Goal: Task Accomplishment & Management: Manage account settings

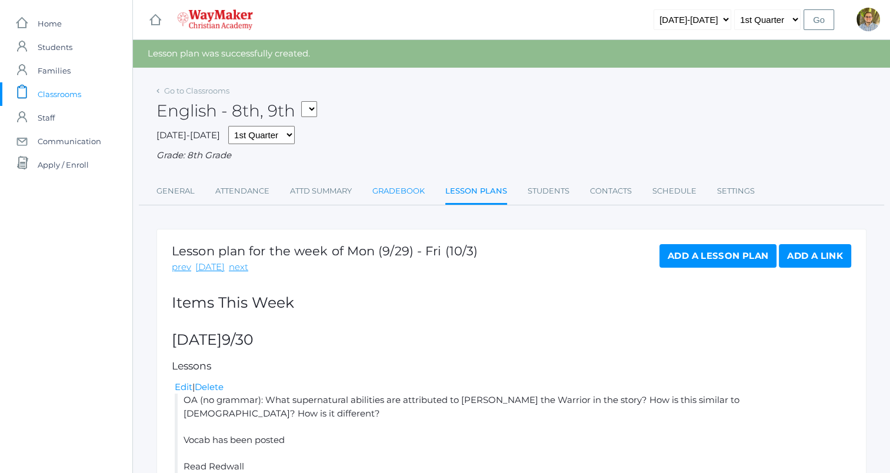
click at [388, 192] on link "Gradebook" at bounding box center [398, 191] width 52 height 24
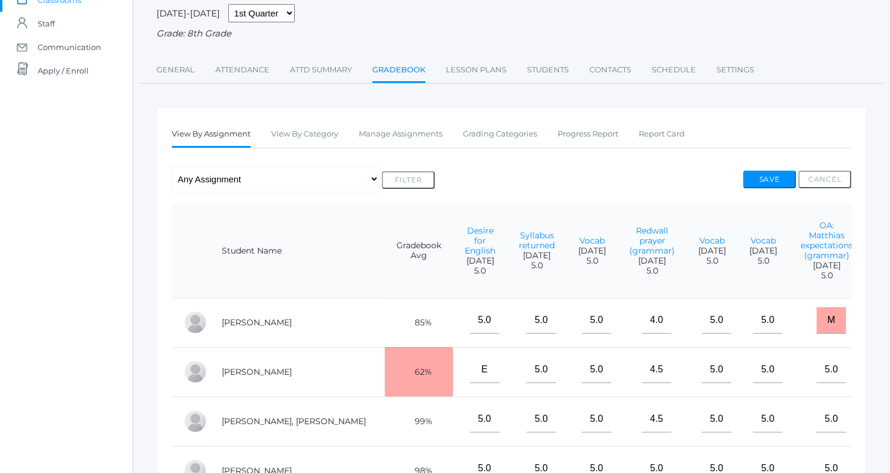
scroll to position [96, 0]
click at [428, 133] on link "Manage Assignments" at bounding box center [401, 133] width 84 height 24
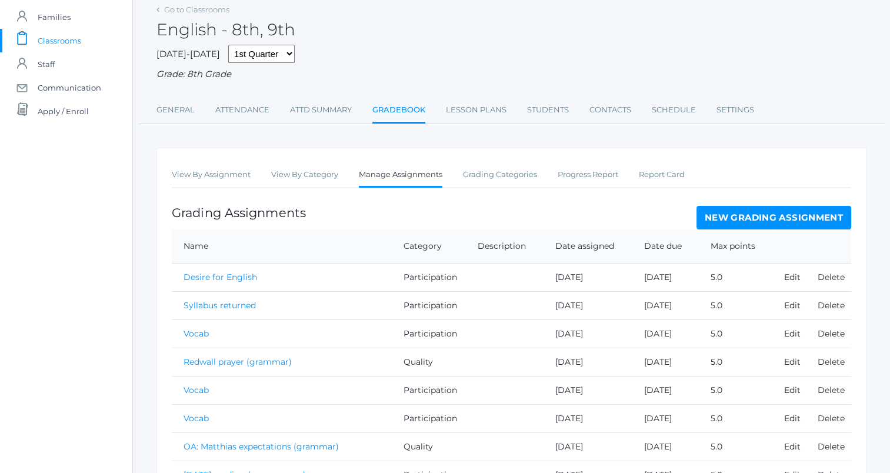
scroll to position [66, 0]
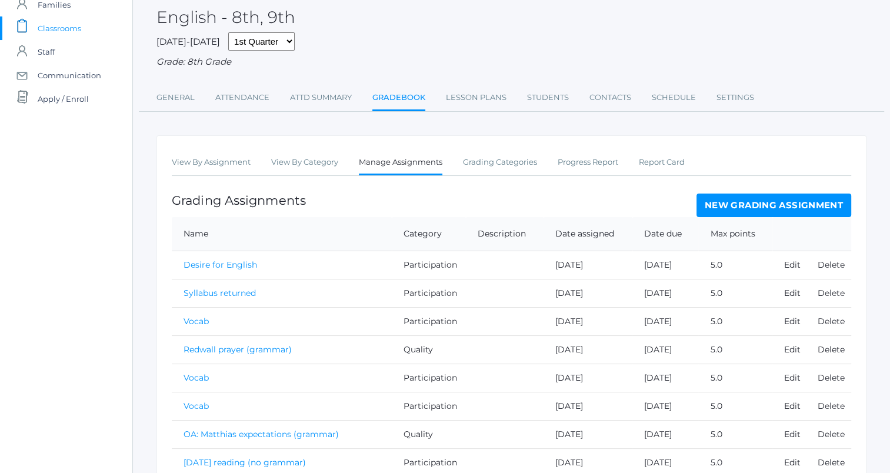
click at [725, 195] on link "New Grading Assignment" at bounding box center [773, 205] width 155 height 24
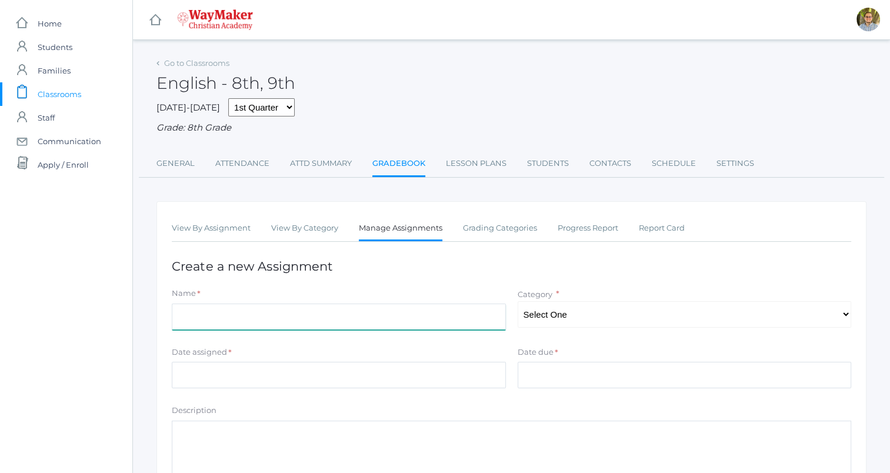
click at [362, 315] on input "Name" at bounding box center [339, 316] width 334 height 26
type input "[PERSON_NAME]/[DEMOGRAPHIC_DATA] (no grammar)"
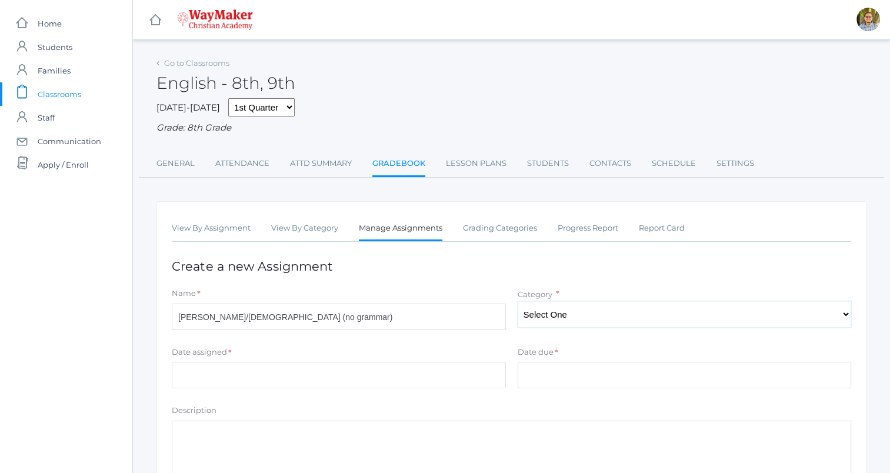
click at [559, 305] on select "Select One Accuracy Quality Participation" at bounding box center [685, 314] width 334 height 26
select select "1065"
click at [518, 301] on select "Select One Accuracy Quality Participation" at bounding box center [685, 314] width 334 height 26
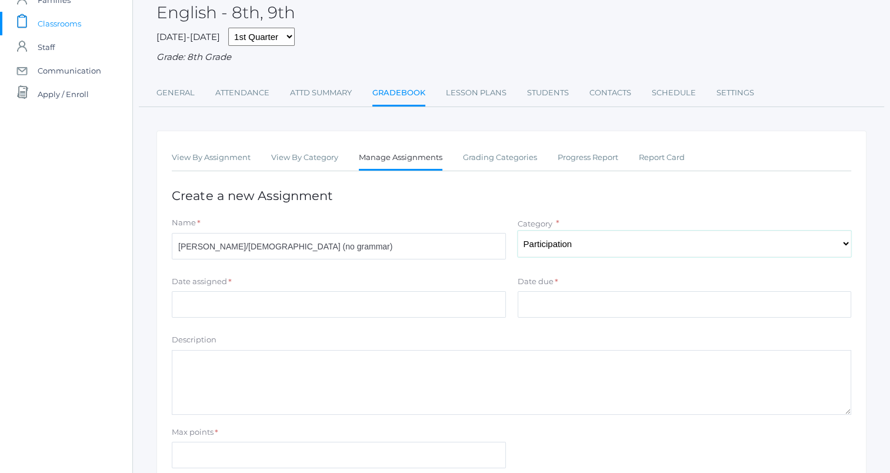
scroll to position [75, 0]
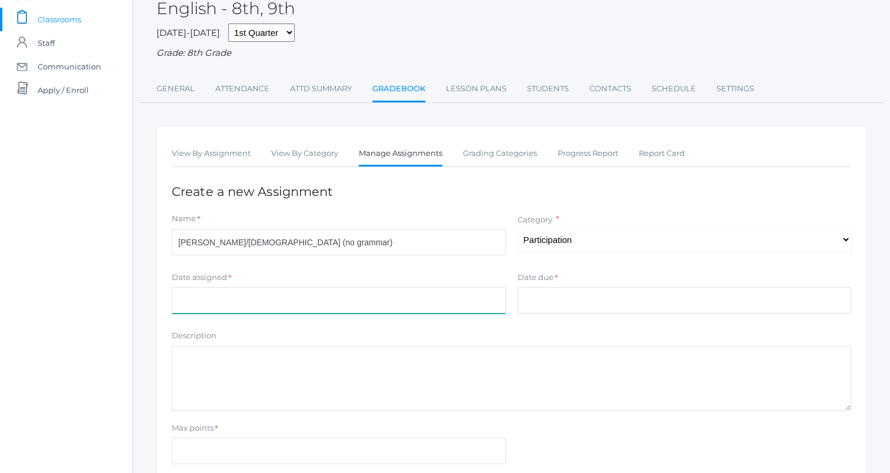
click at [398, 301] on input "Date assigned" at bounding box center [339, 300] width 334 height 26
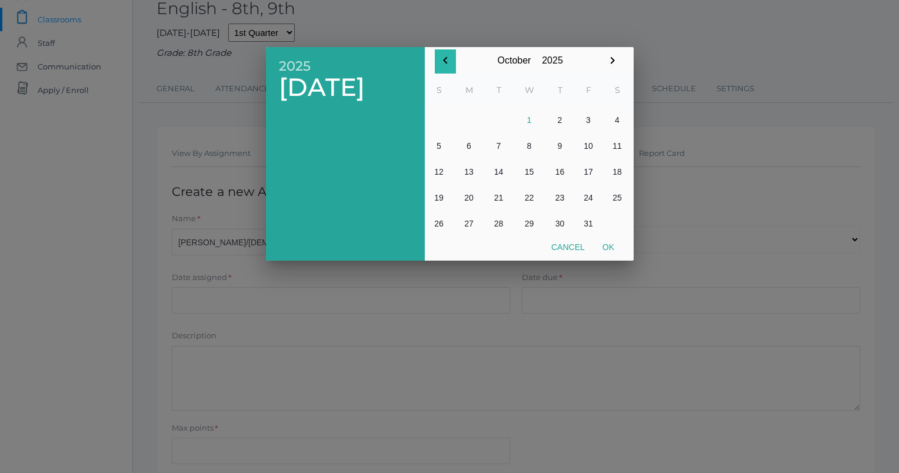
click at [452, 64] on icon "button" at bounding box center [445, 61] width 14 height 14
click at [494, 219] on button "30" at bounding box center [499, 224] width 28 height 26
click at [606, 243] on button "Ok" at bounding box center [607, 246] width 29 height 21
type input "[DATE]"
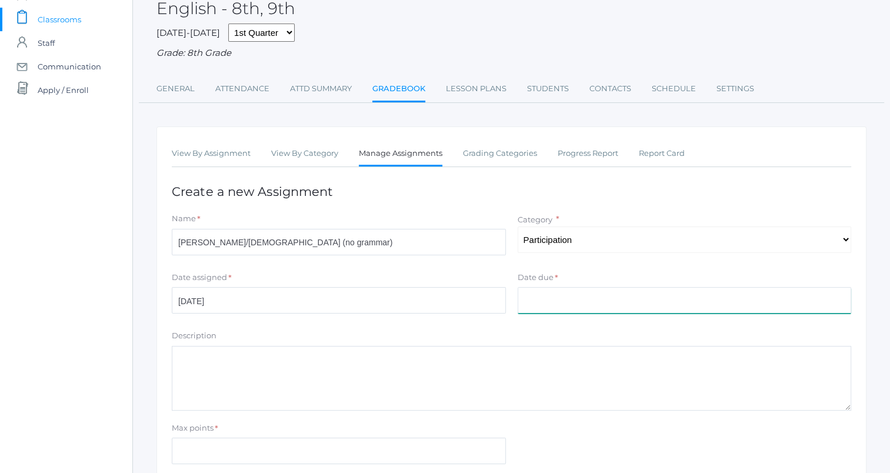
click at [563, 297] on input "Date due" at bounding box center [685, 300] width 334 height 26
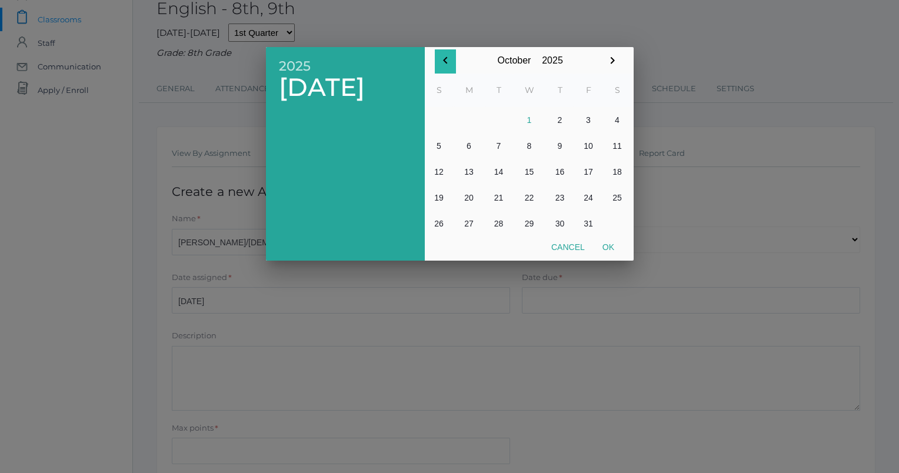
click at [445, 56] on icon "button" at bounding box center [445, 61] width 14 height 14
click at [500, 222] on button "30" at bounding box center [499, 224] width 28 height 26
click at [603, 250] on button "Ok" at bounding box center [607, 246] width 29 height 21
type input "[DATE]"
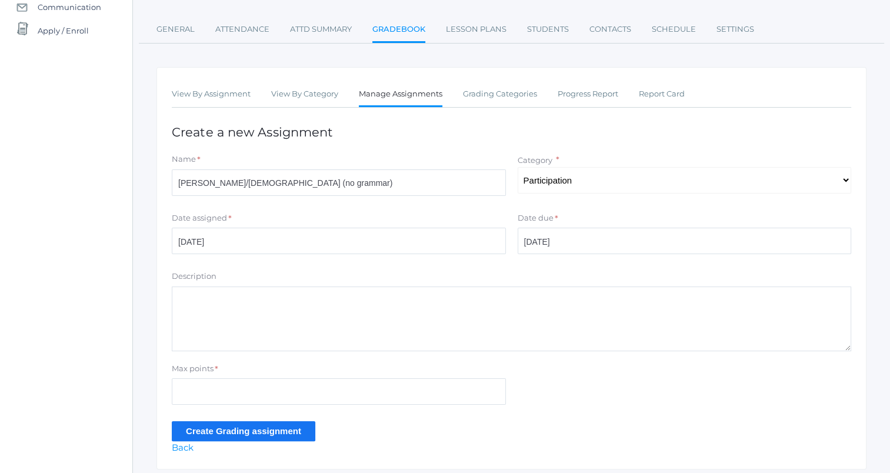
scroll to position [173, 0]
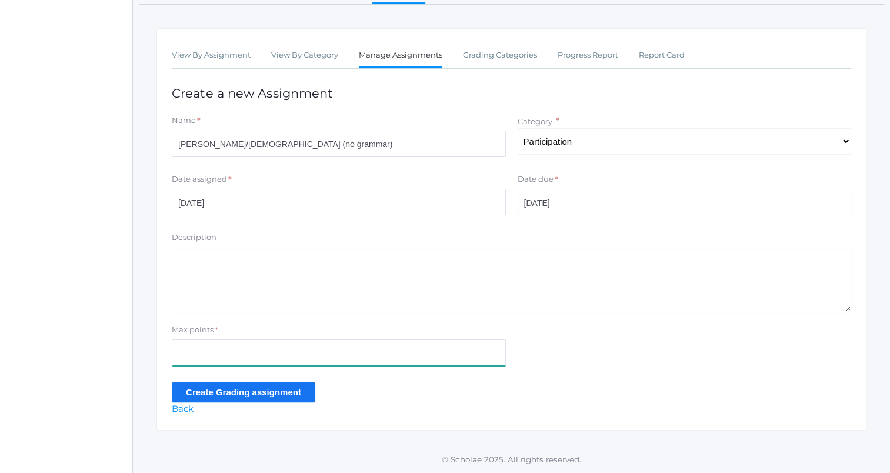
click at [397, 353] on input "Max points" at bounding box center [339, 352] width 334 height 26
type input "5"
click at [188, 392] on input "Create Grading assignment" at bounding box center [243, 391] width 143 height 19
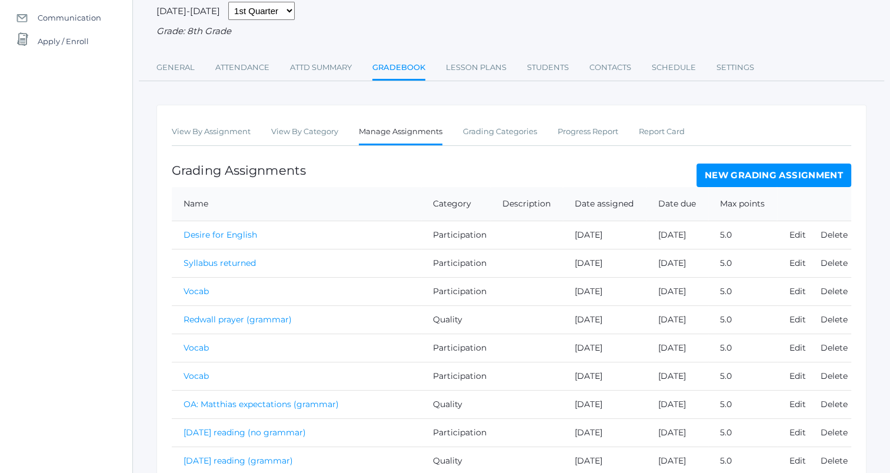
scroll to position [125, 0]
click at [232, 133] on link "View By Assignment" at bounding box center [211, 131] width 79 height 24
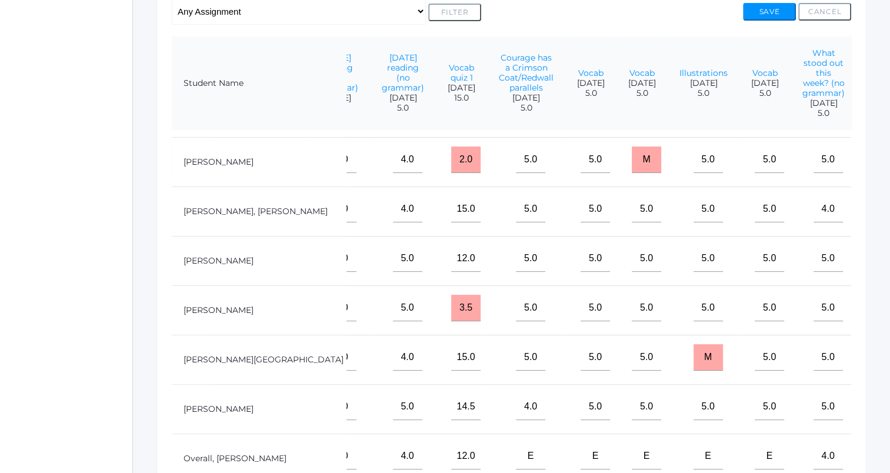
scroll to position [42, 870]
type input"] "5"
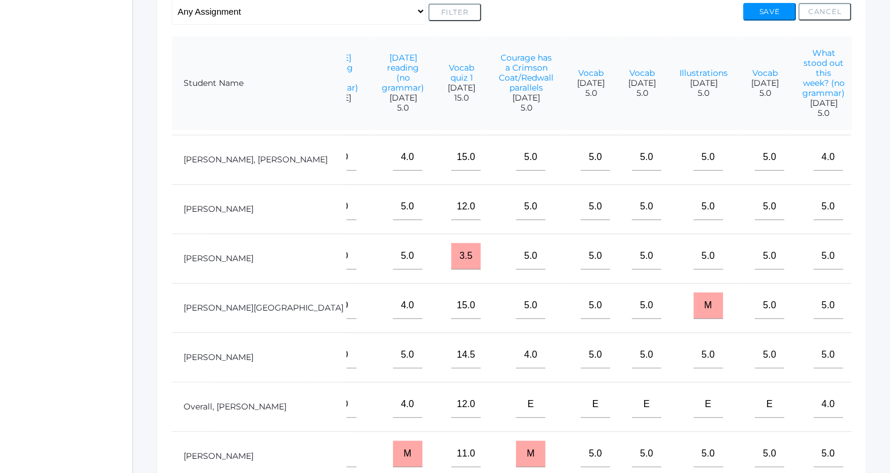
scroll to position [114, 870]
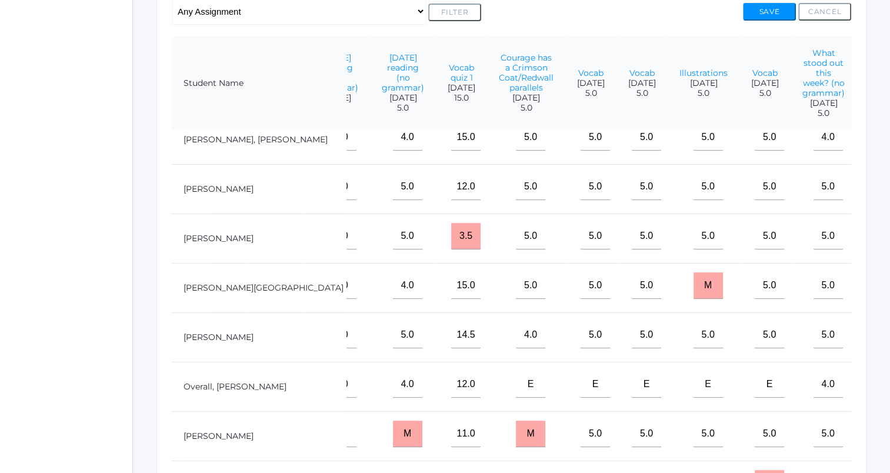
type input"] "5"
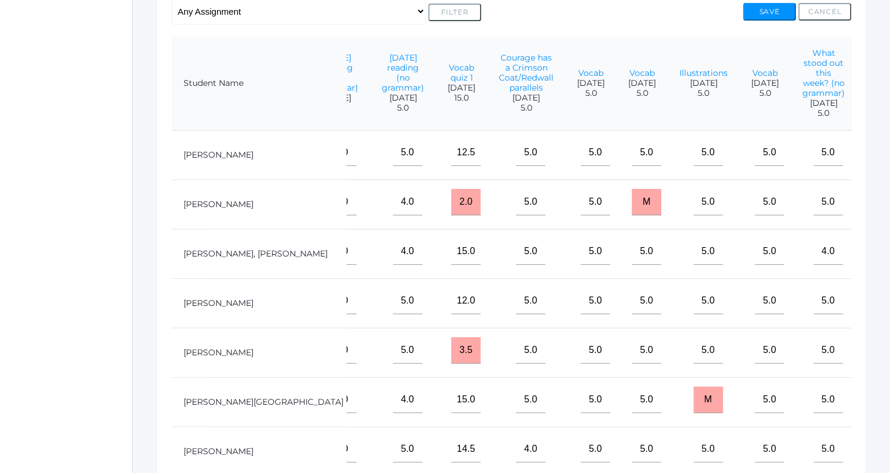
scroll to position [0, 870]
type input"] "5"
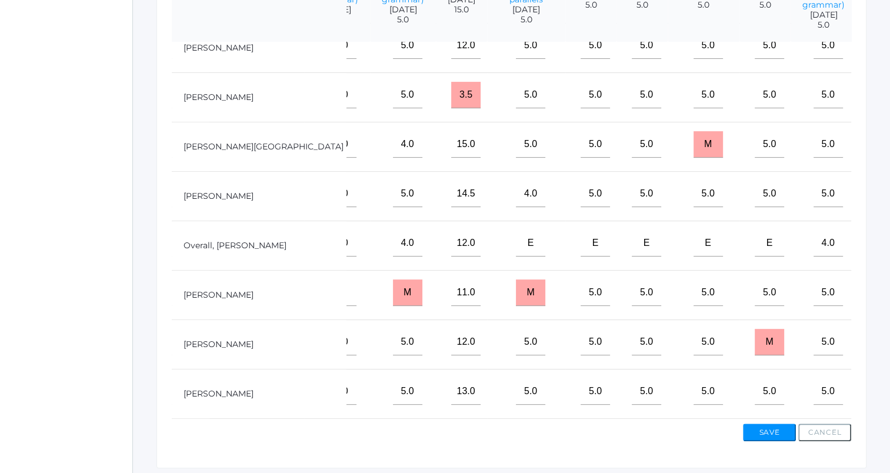
scroll to position [353, 0]
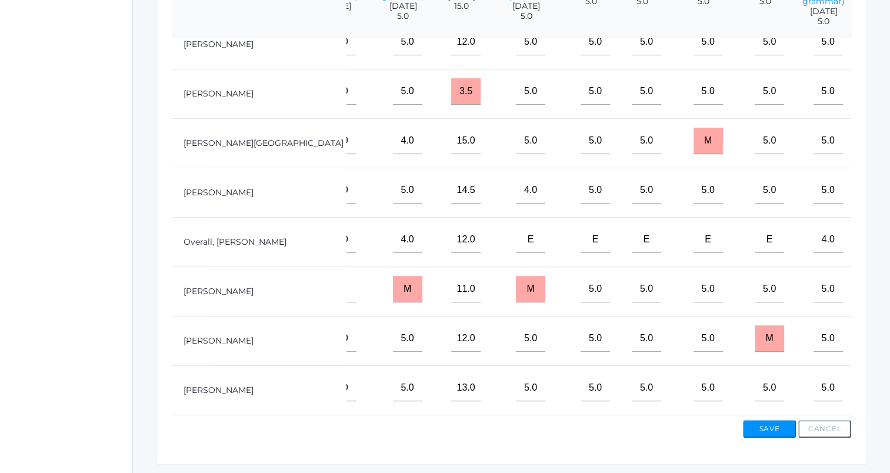
type input"] "5"
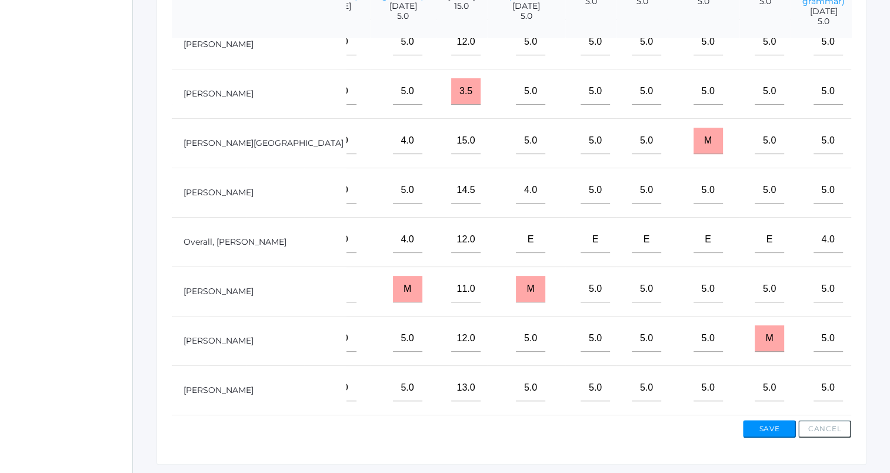
type input"] "5"
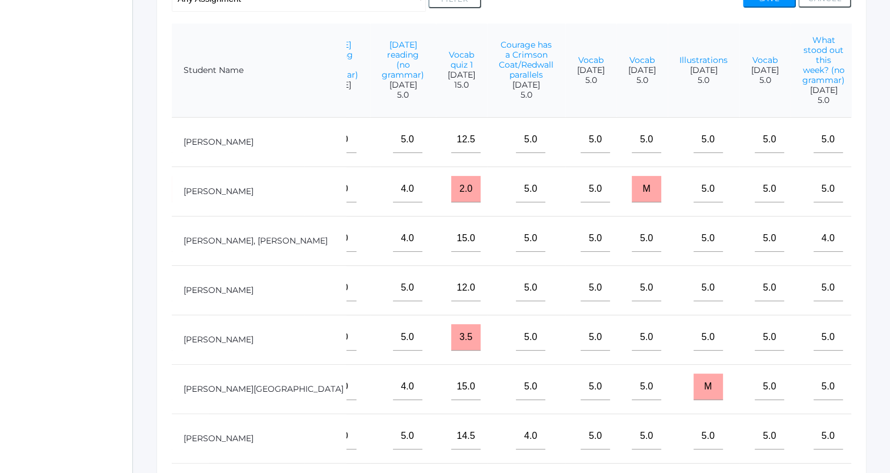
scroll to position [274, 0]
type input"] "5"
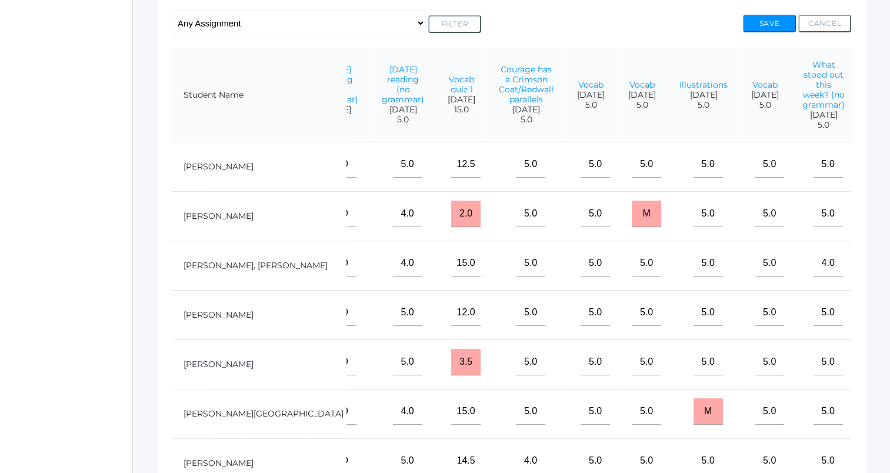
type input"] "5"
click at [772, 29] on button "Save" at bounding box center [769, 24] width 53 height 18
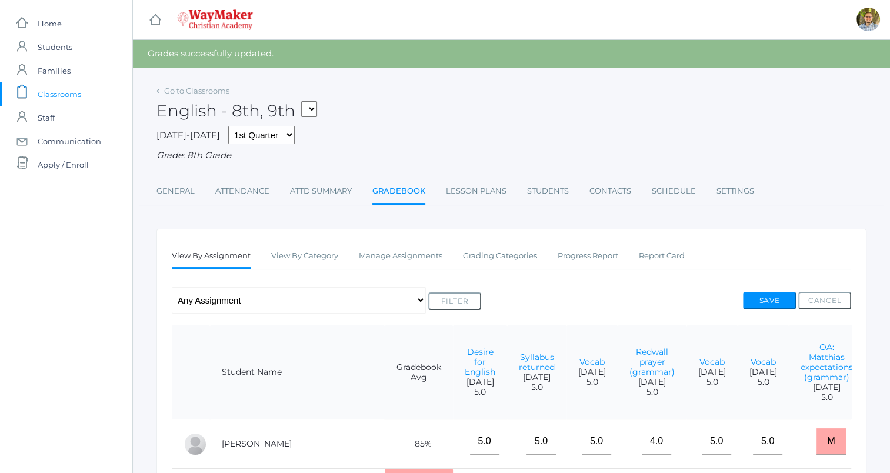
click at [70, 89] on span "Classrooms" at bounding box center [60, 94] width 44 height 24
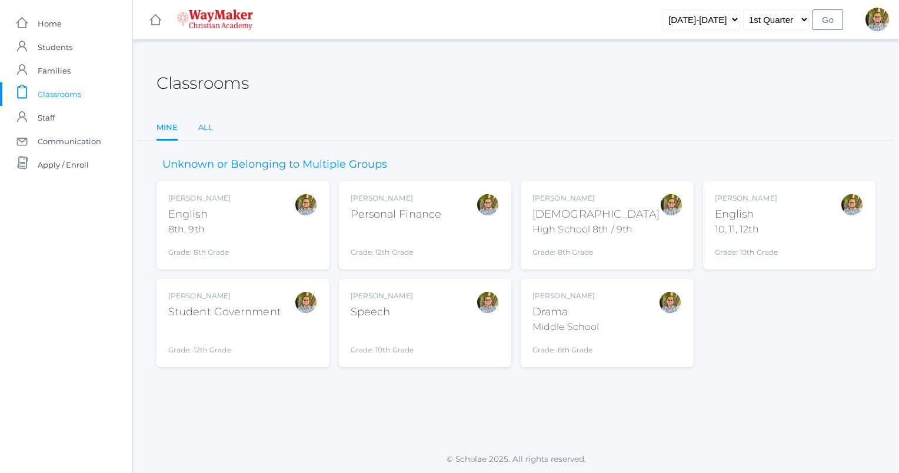
click at [208, 131] on link "All" at bounding box center [205, 128] width 15 height 24
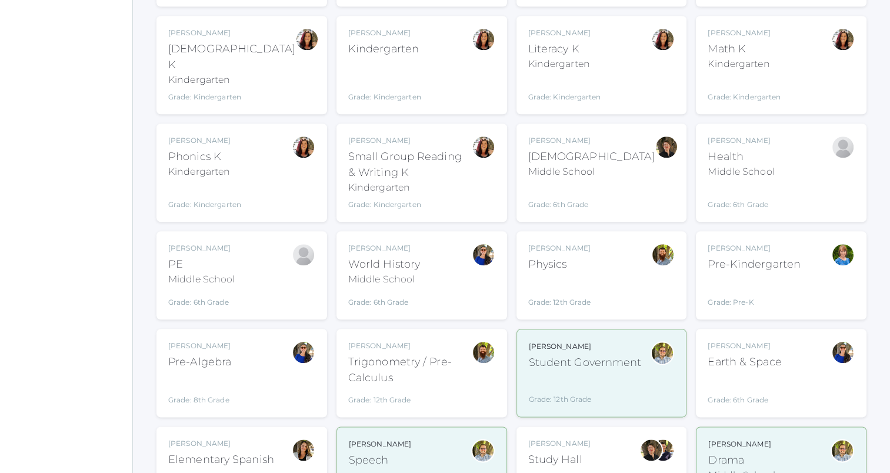
scroll to position [1261, 0]
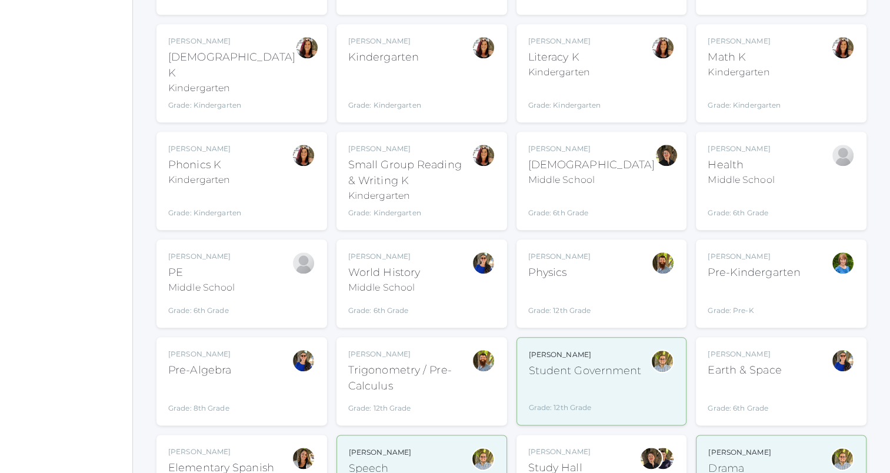
click at [812, 143] on div "Alexia Hemingway Health Middle School Grade: 6th Grade MSHEALTH" at bounding box center [780, 180] width 147 height 75
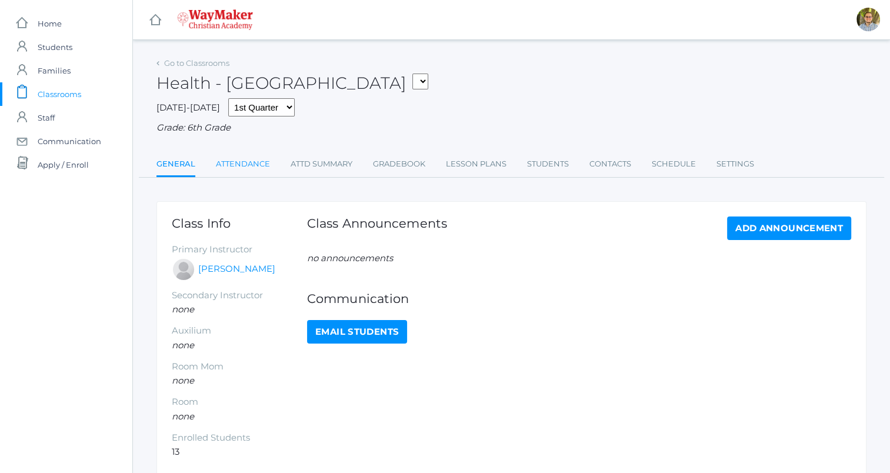
click at [260, 162] on link "Attendance" at bounding box center [243, 164] width 54 height 24
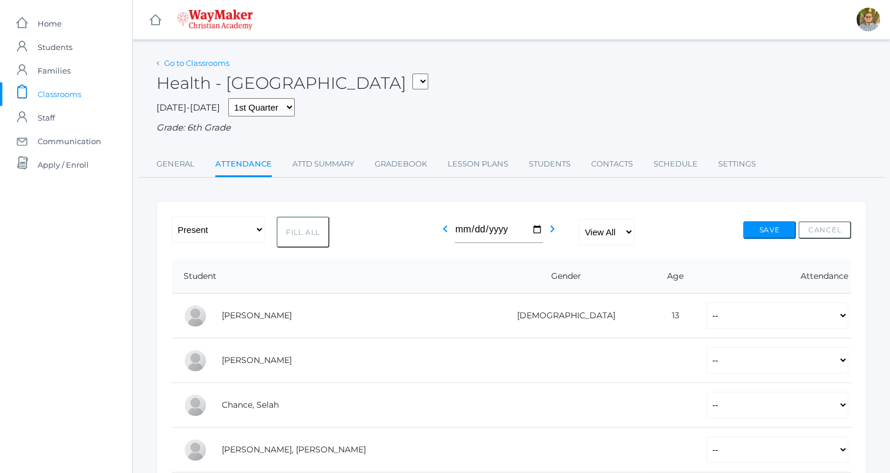
click at [203, 59] on link "Go to Classrooms" at bounding box center [196, 62] width 65 height 9
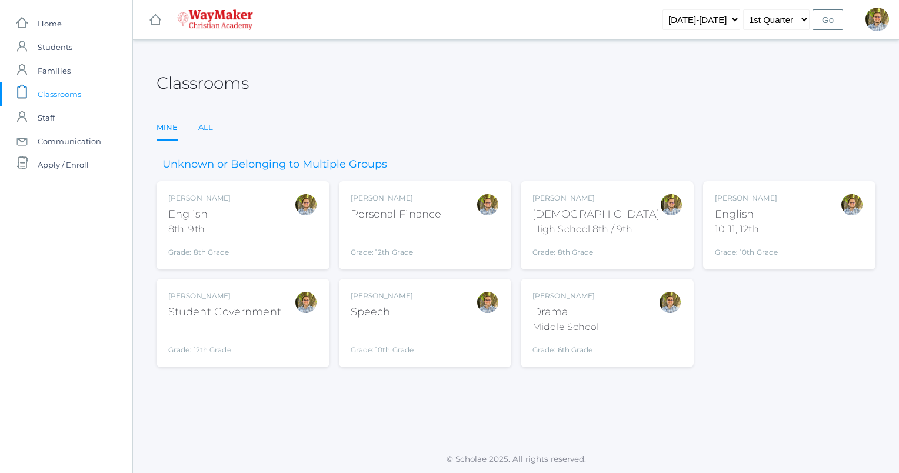
click at [207, 135] on link "All" at bounding box center [205, 128] width 15 height 24
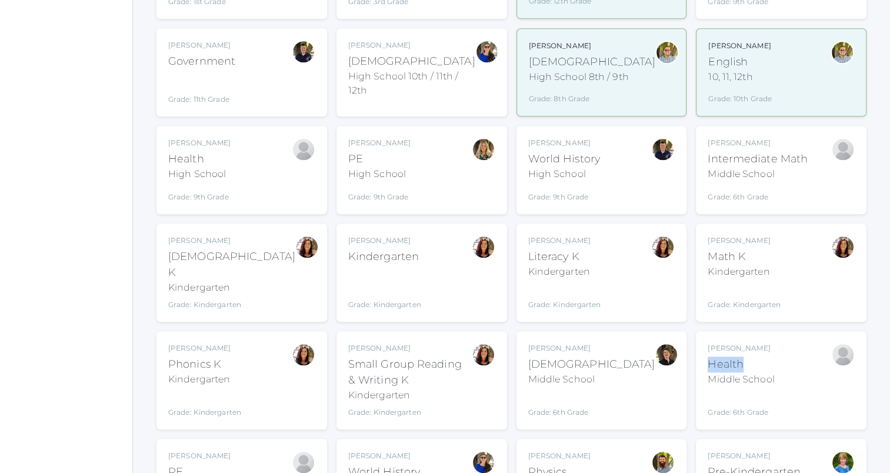
scroll to position [1064, 0]
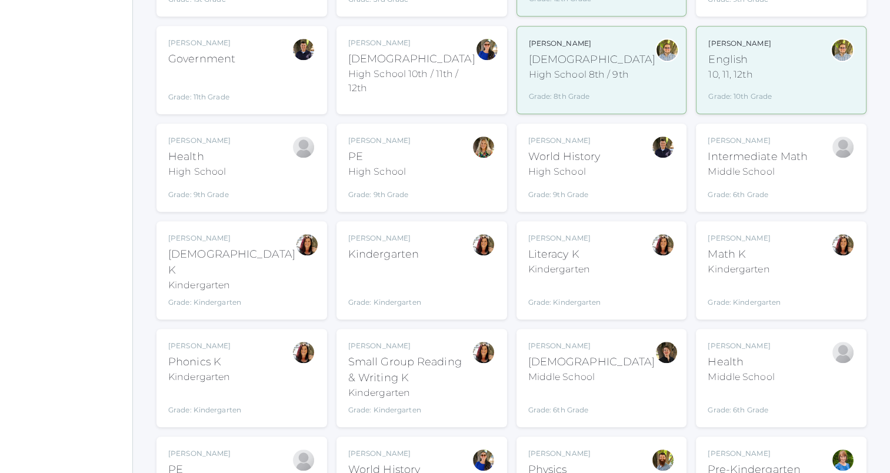
click at [803, 341] on div "Alexia Hemingway Health Middle School Grade: 6th Grade MSHEALTH" at bounding box center [780, 378] width 147 height 75
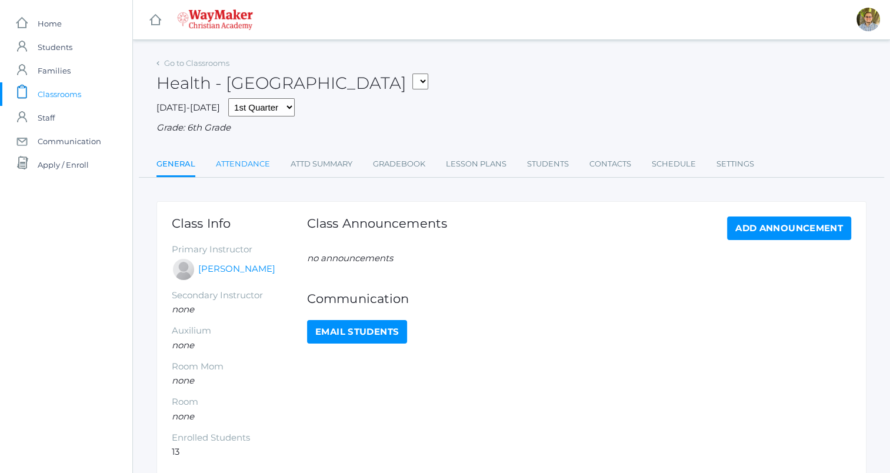
click at [256, 166] on link "Attendance" at bounding box center [243, 164] width 54 height 24
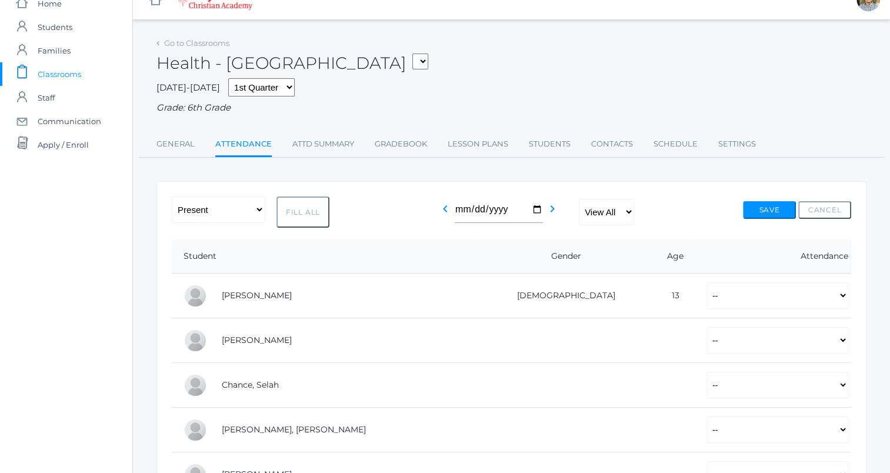
scroll to position [24, 0]
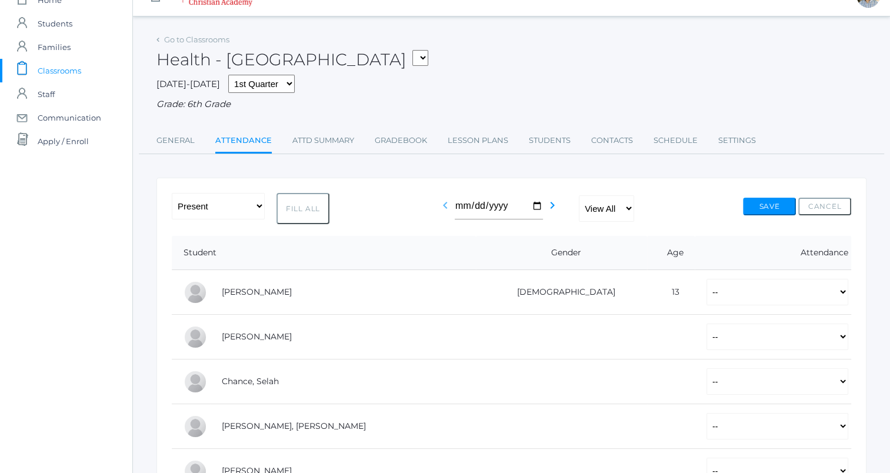
click at [442, 202] on icon "chevron_left" at bounding box center [445, 205] width 14 height 14
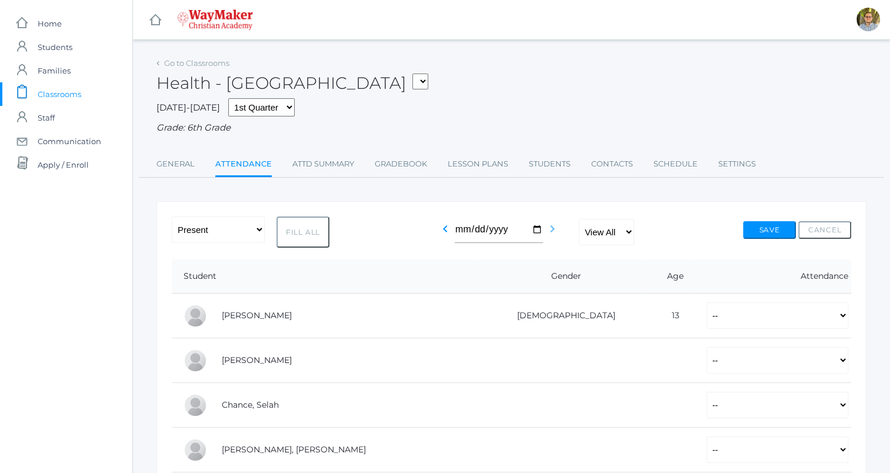
click at [555, 232] on icon "chevron_right" at bounding box center [552, 229] width 14 height 14
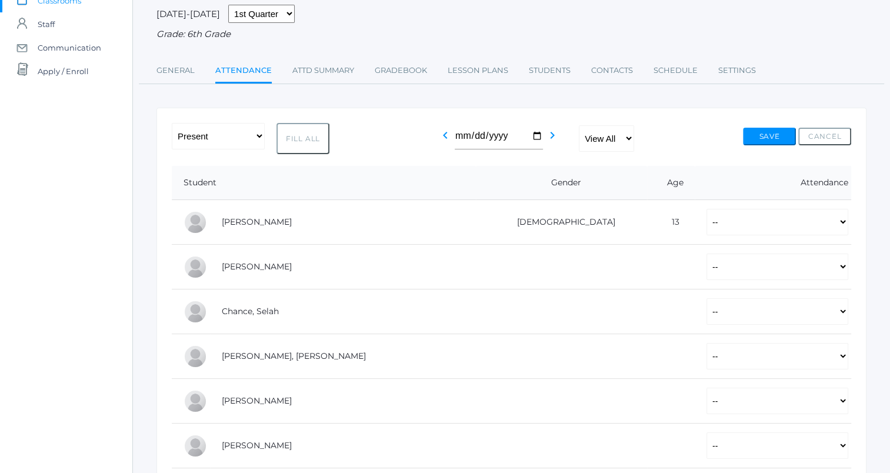
scroll to position [89, 0]
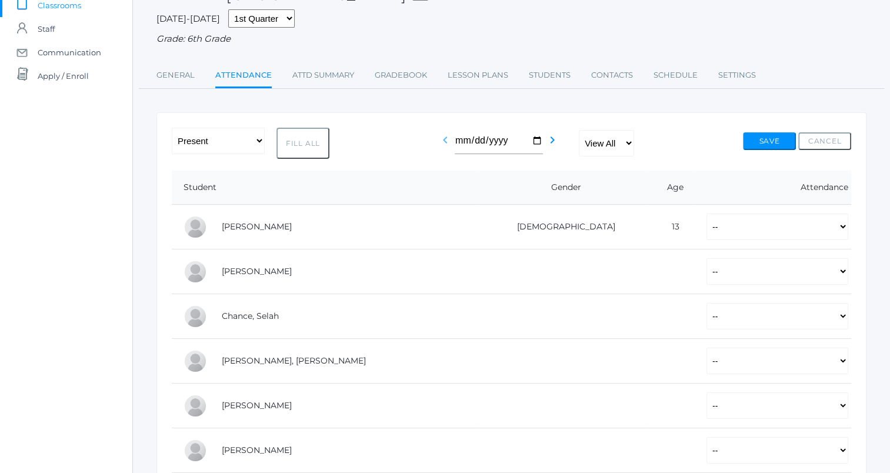
click at [446, 144] on icon "chevron_left" at bounding box center [445, 140] width 14 height 14
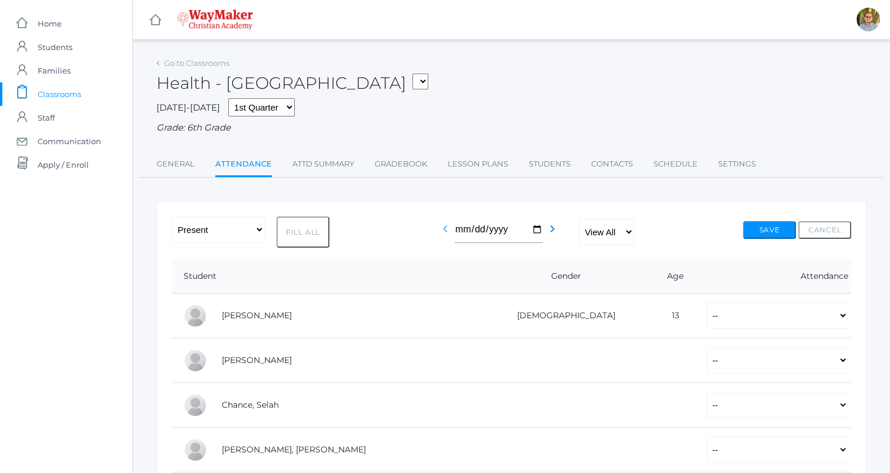
click at [440, 232] on icon "chevron_left" at bounding box center [445, 229] width 14 height 14
click at [553, 233] on icon "chevron_right" at bounding box center [552, 229] width 14 height 14
click at [442, 229] on icon "chevron_left" at bounding box center [445, 229] width 14 height 14
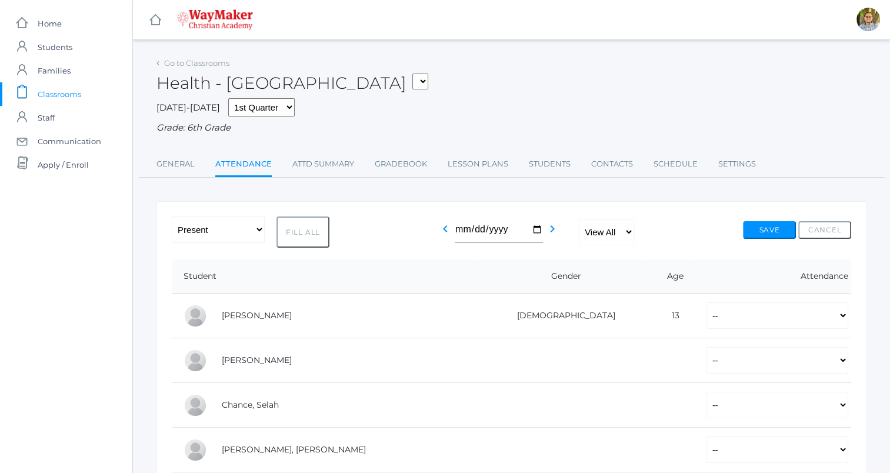
click at [442, 229] on icon "chevron_left" at bounding box center [445, 229] width 14 height 14
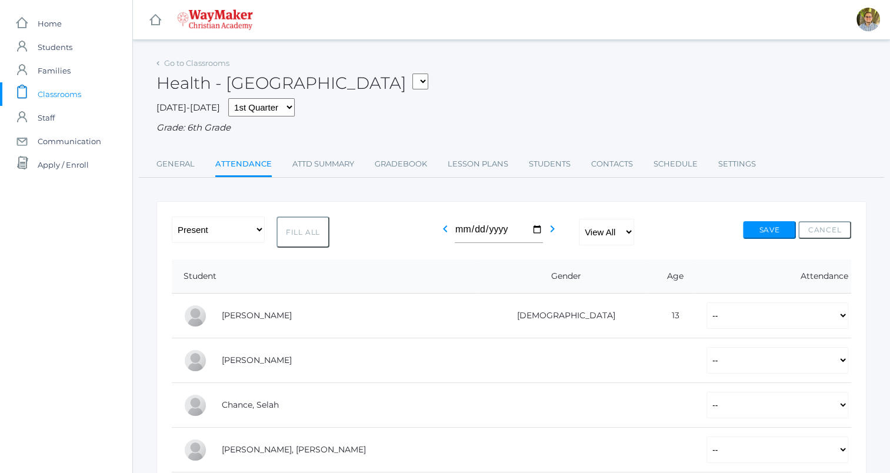
click at [442, 229] on icon "chevron_left" at bounding box center [445, 229] width 14 height 14
click at [551, 231] on icon "chevron_right" at bounding box center [552, 229] width 14 height 14
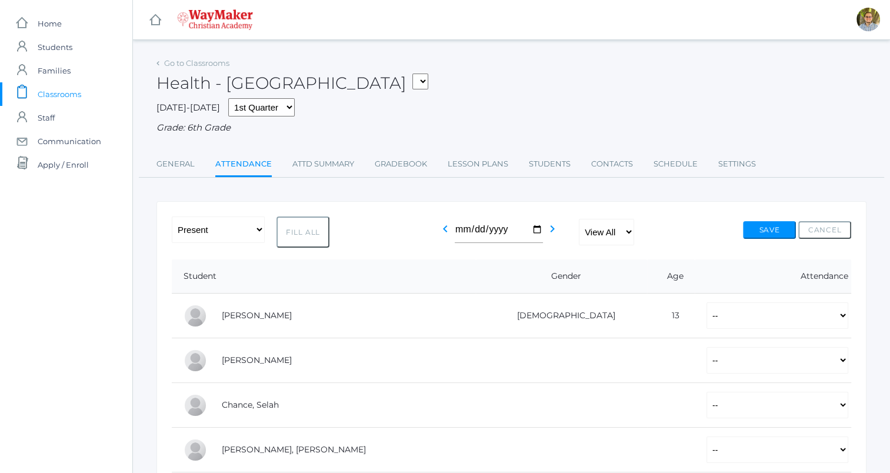
click at [551, 231] on icon "chevron_right" at bounding box center [552, 229] width 14 height 14
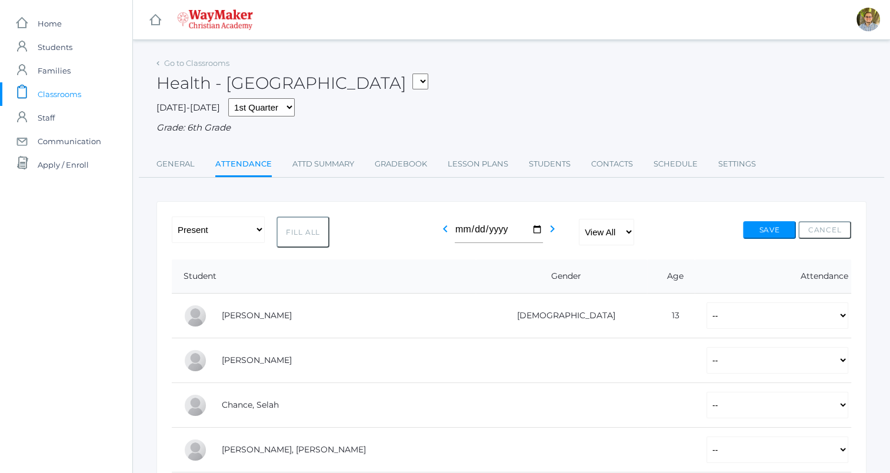
click at [551, 231] on icon "chevron_right" at bounding box center [552, 229] width 14 height 14
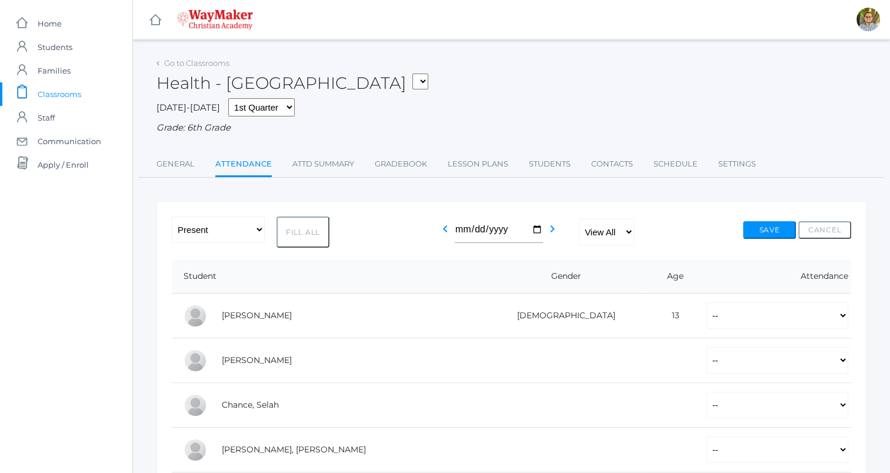
click at [551, 231] on icon "chevron_right" at bounding box center [552, 229] width 14 height 14
click at [444, 228] on icon "chevron_left" at bounding box center [445, 229] width 14 height 14
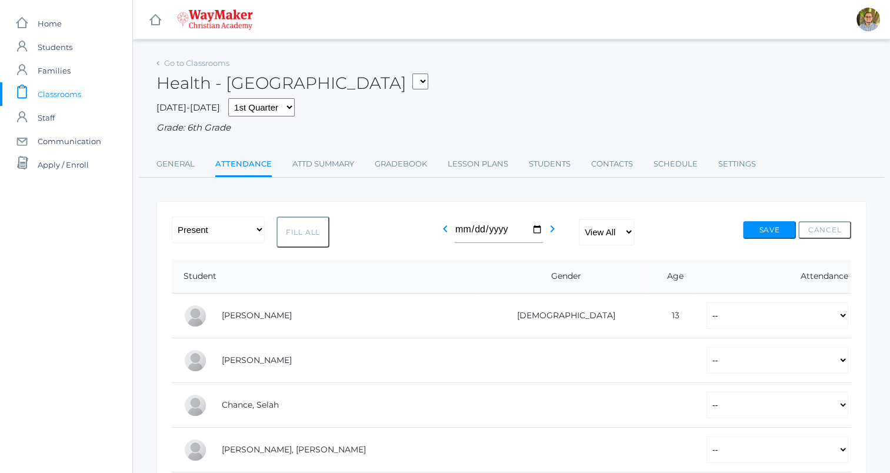
click at [444, 228] on icon "chevron_left" at bounding box center [445, 229] width 14 height 14
click at [398, 165] on link "Gradebook" at bounding box center [401, 164] width 52 height 24
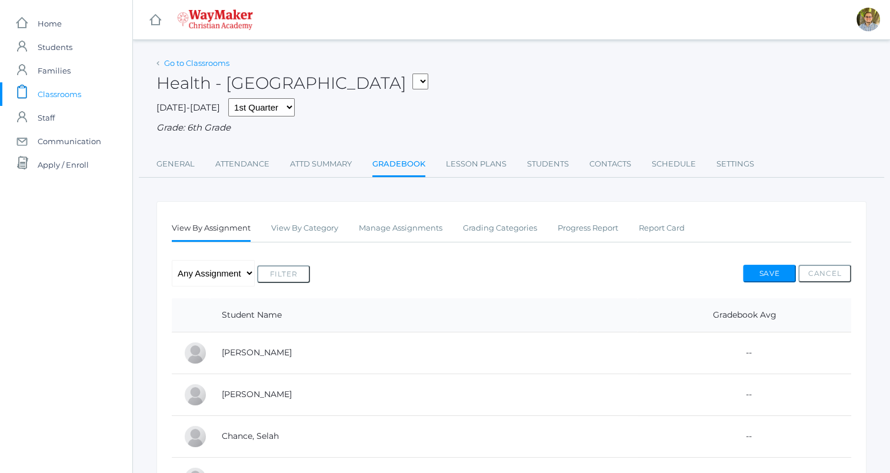
click at [199, 61] on link "Go to Classrooms" at bounding box center [196, 62] width 65 height 9
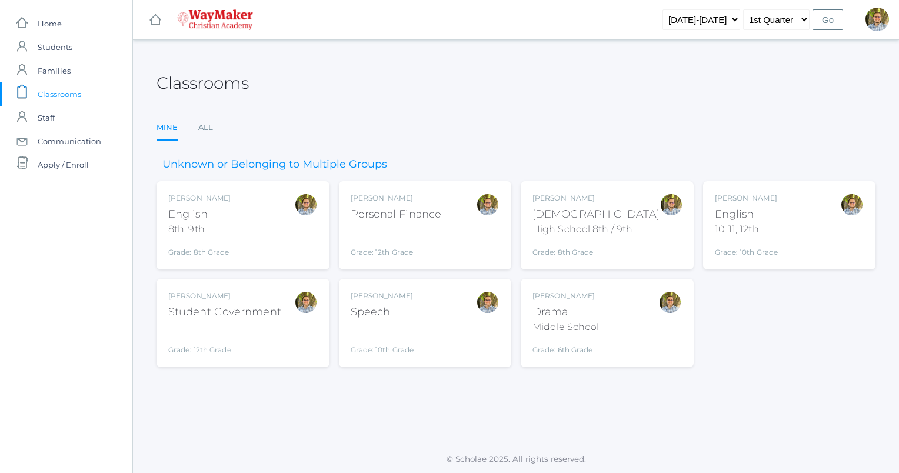
click at [282, 233] on div "Kylen Braileanu English 8th, 9th Grade: 8th Grade 08ENGLISH" at bounding box center [242, 225] width 149 height 65
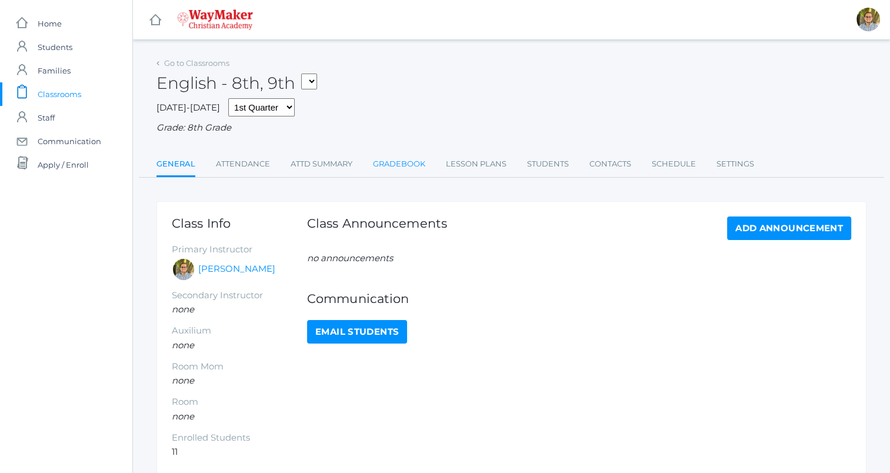
click at [393, 158] on link "Gradebook" at bounding box center [399, 164] width 52 height 24
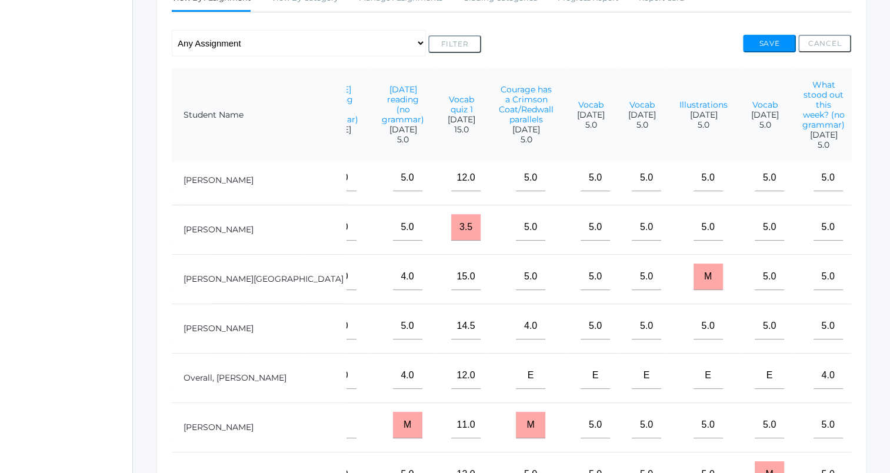
scroll to position [159, 870]
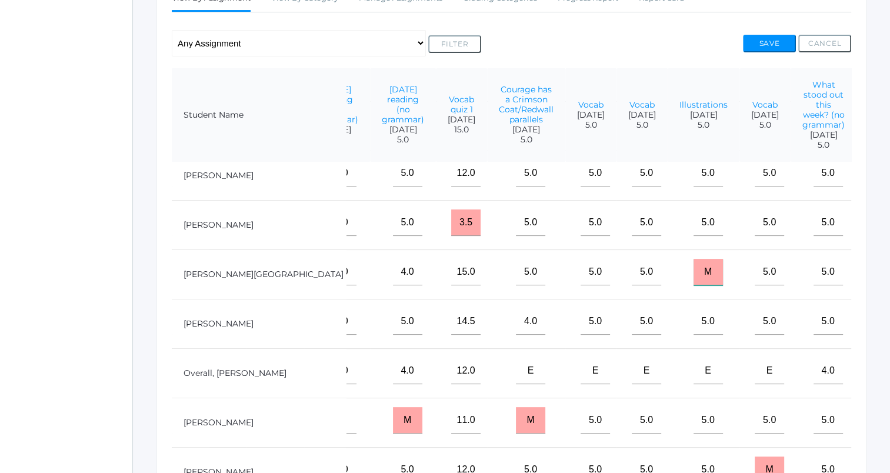
click at [693, 285] on input "M" at bounding box center [707, 272] width 29 height 26
type input "5"
click at [764, 36] on button "Save" at bounding box center [769, 44] width 53 height 18
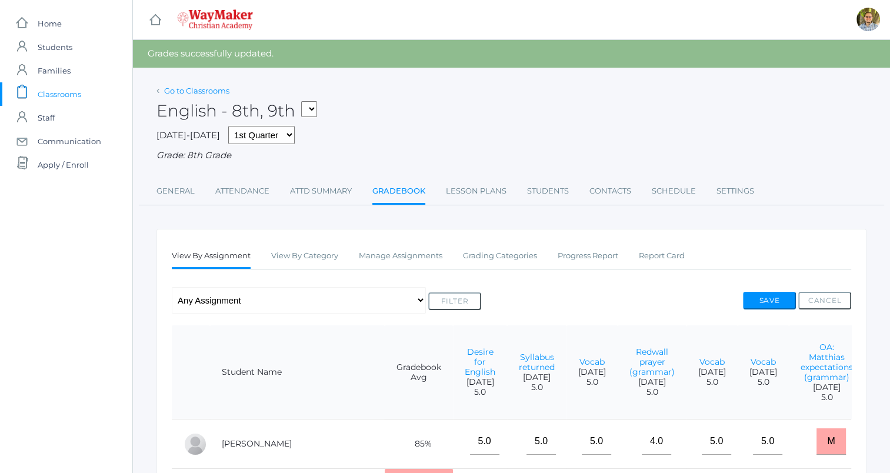
click at [198, 92] on link "Go to Classrooms" at bounding box center [196, 90] width 65 height 9
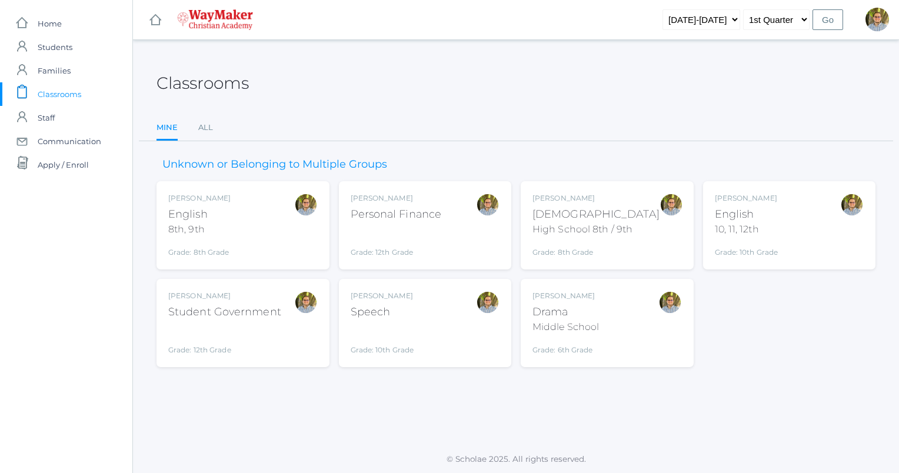
click at [792, 239] on div "[PERSON_NAME] English 10, 11, 12th Grade: 10th Grade HSENGLISH" at bounding box center [789, 225] width 149 height 65
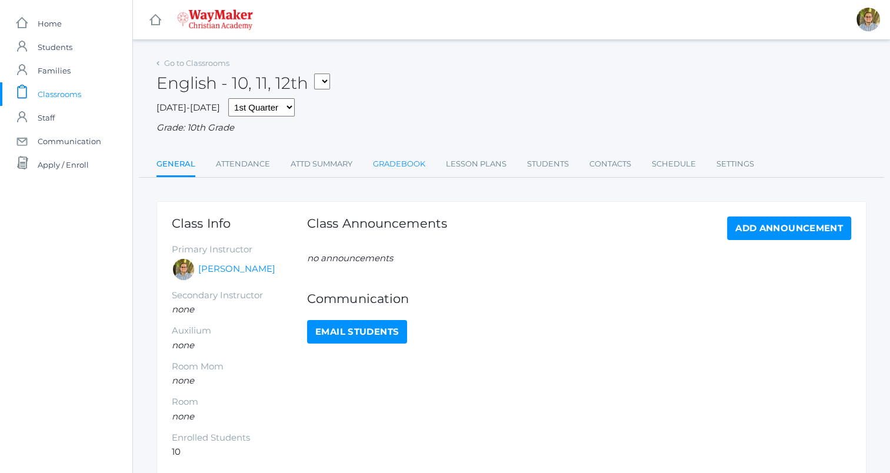
click at [390, 161] on link "Gradebook" at bounding box center [399, 164] width 52 height 24
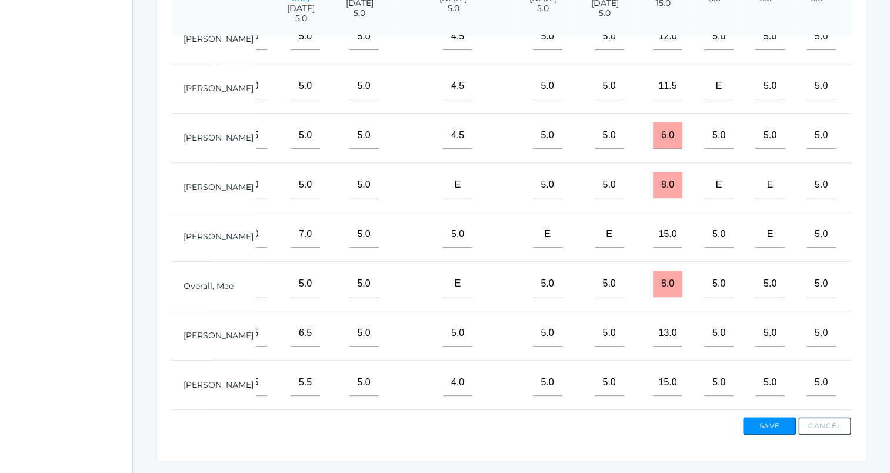
scroll to position [22, 539]
click at [861, 246] on input "M" at bounding box center [875, 233] width 29 height 26
type input "5"
click at [861, 196] on input "M" at bounding box center [875, 184] width 29 height 26
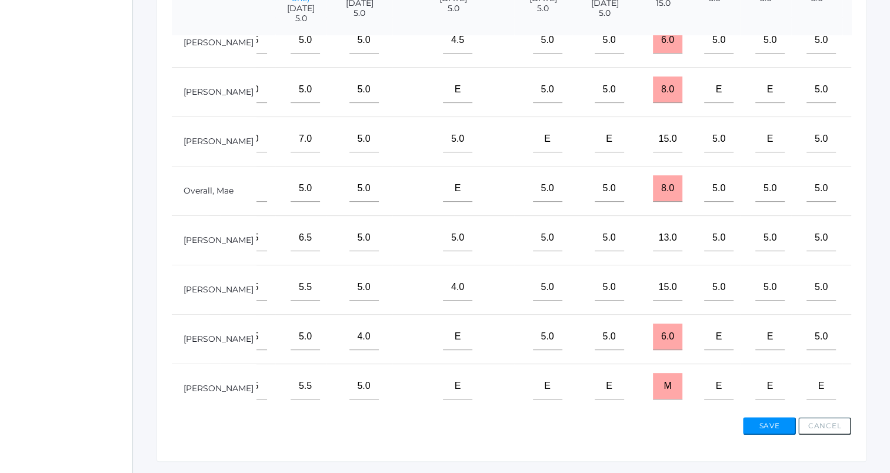
scroll to position [135, 539]
type input "5"
click at [861, 380] on input "M" at bounding box center [875, 385] width 29 height 26
type input "5"
click at [861, 330] on input "M" at bounding box center [875, 335] width 29 height 26
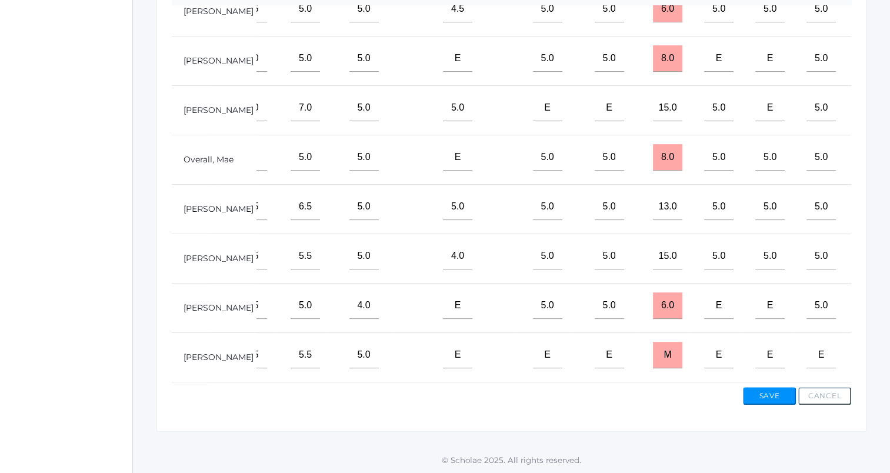
type input "5"
click at [773, 390] on button "Save" at bounding box center [769, 396] width 53 height 18
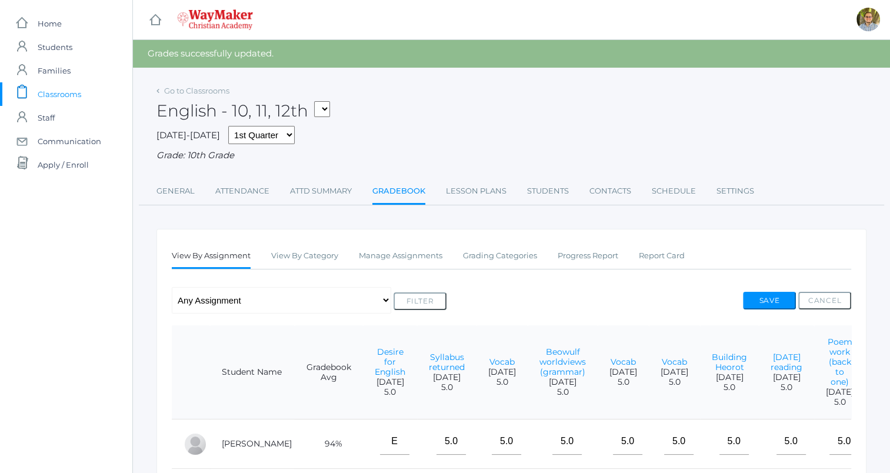
click at [762, 311] on div "Save Cancel" at bounding box center [797, 303] width 108 height 22
click at [755, 299] on button "Save" at bounding box center [769, 301] width 53 height 18
click at [465, 193] on link "Lesson Plans" at bounding box center [476, 191] width 61 height 24
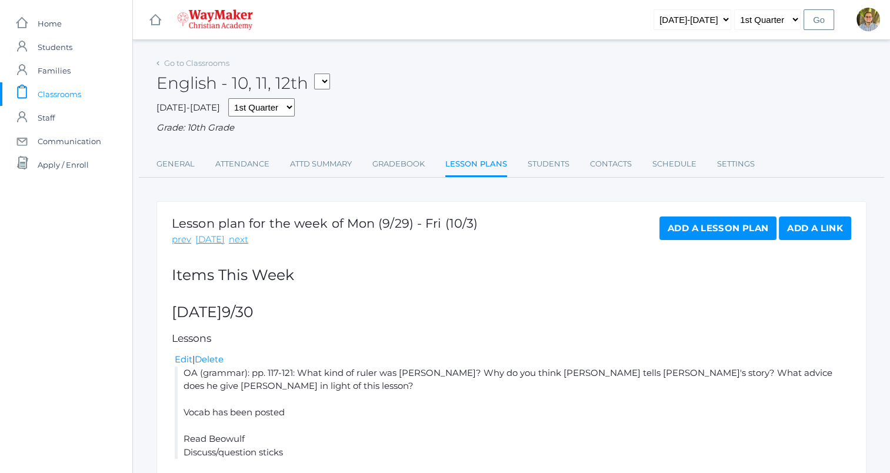
click at [87, 95] on link "icons/clipboard/plain Created with Sketch. Classrooms" at bounding box center [66, 94] width 132 height 24
